Goal: Navigation & Orientation: Find specific page/section

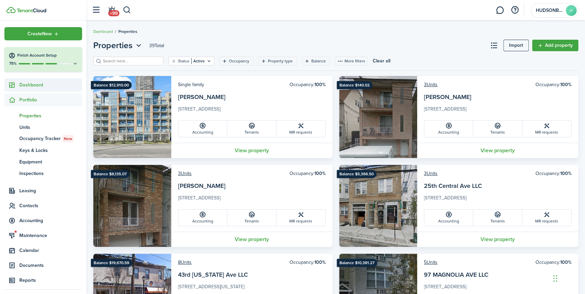
click at [32, 85] on span "Dashboard" at bounding box center [50, 84] width 63 height 7
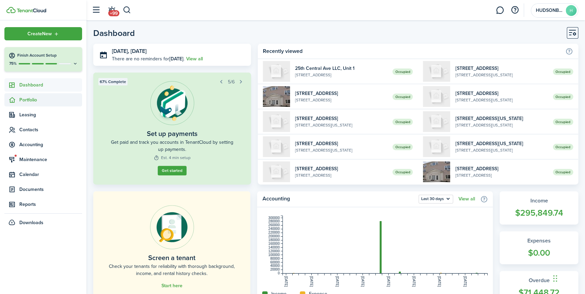
click at [27, 101] on span "Portfolio" at bounding box center [50, 99] width 63 height 7
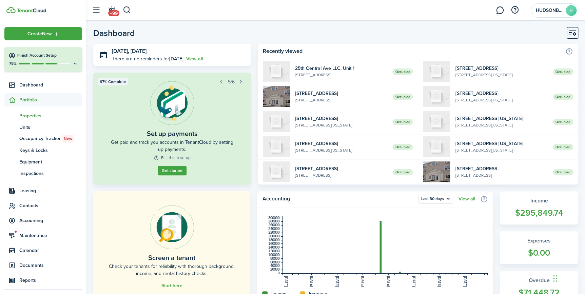
click at [35, 113] on span "Properties" at bounding box center [50, 115] width 63 height 7
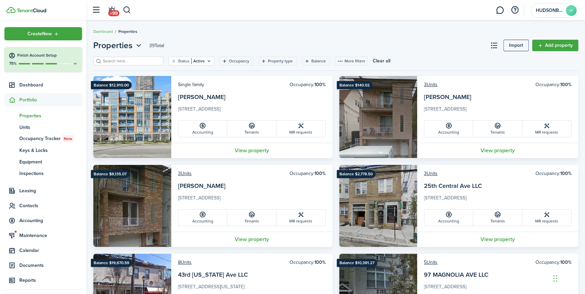
click at [26, 98] on span "Portfolio" at bounding box center [50, 99] width 63 height 7
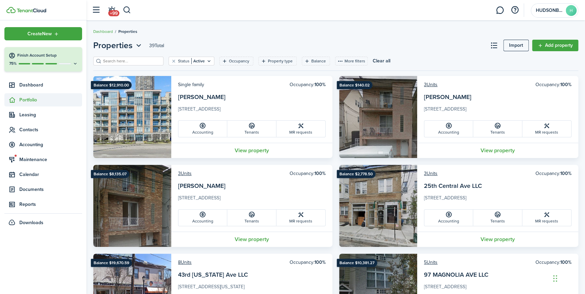
click at [26, 98] on span "Portfolio" at bounding box center [50, 99] width 63 height 7
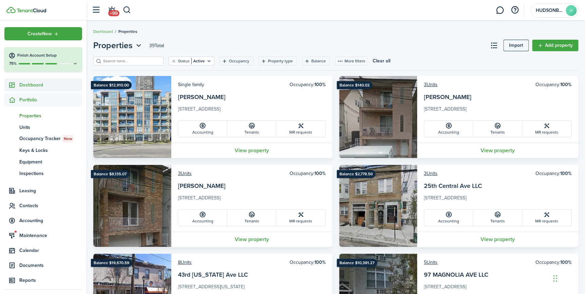
click at [33, 85] on span "Dashboard" at bounding box center [50, 84] width 63 height 7
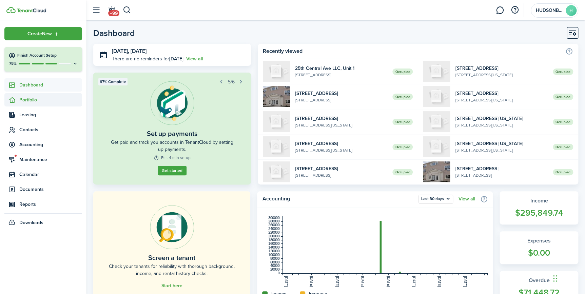
click at [33, 101] on span "Portfolio" at bounding box center [50, 99] width 63 height 7
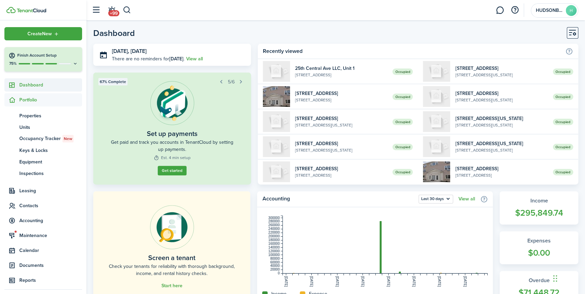
click at [38, 83] on span "Dashboard" at bounding box center [50, 84] width 63 height 7
